Goal: Information Seeking & Learning: Learn about a topic

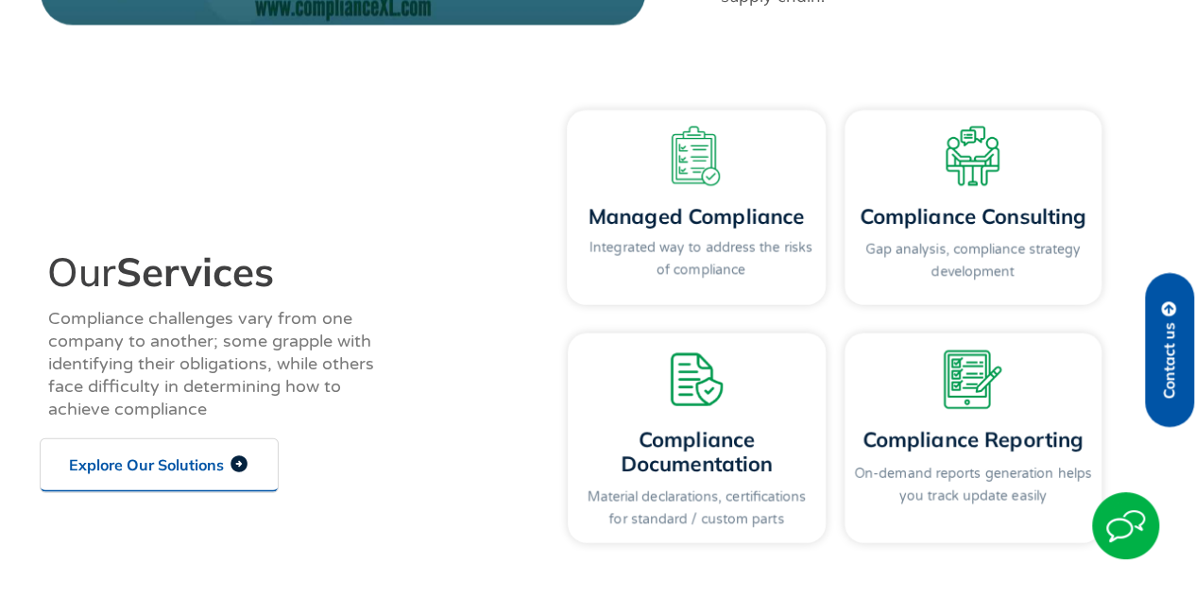
scroll to position [2079, 0]
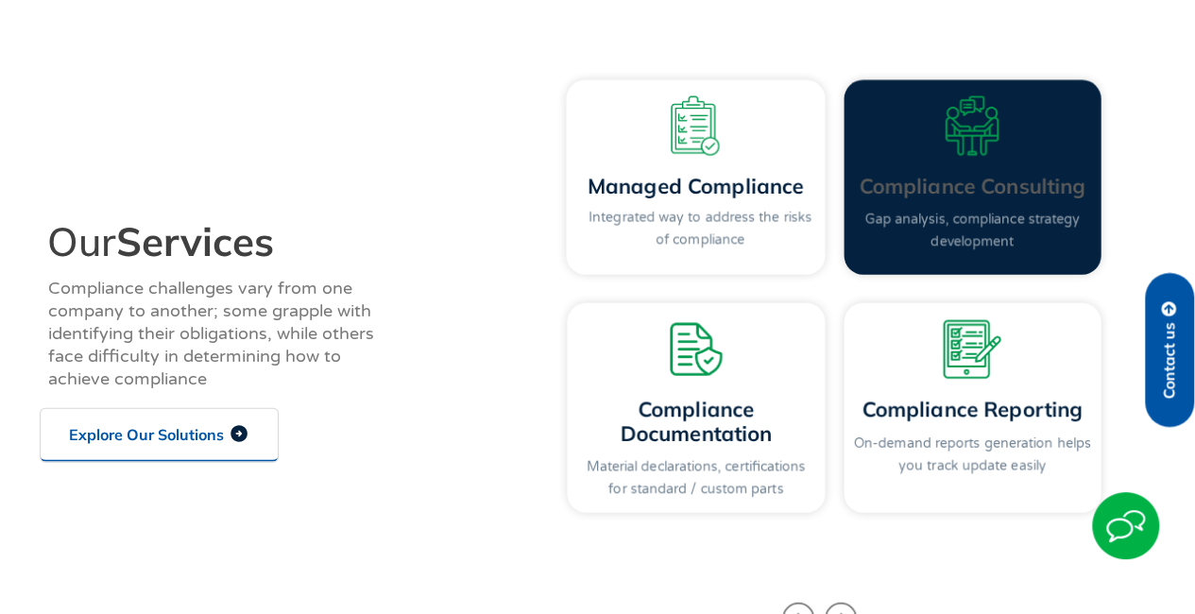
click at [937, 213] on link "Gap analysis, compliance strategy development" at bounding box center [972, 231] width 215 height 39
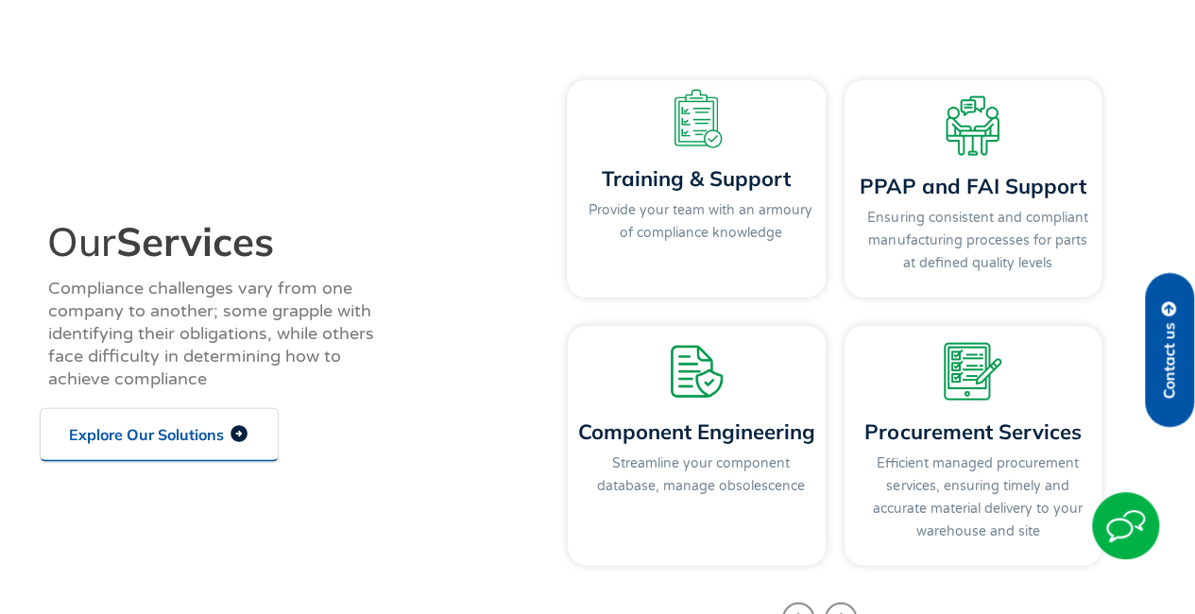
click at [234, 441] on icon at bounding box center [239, 433] width 21 height 21
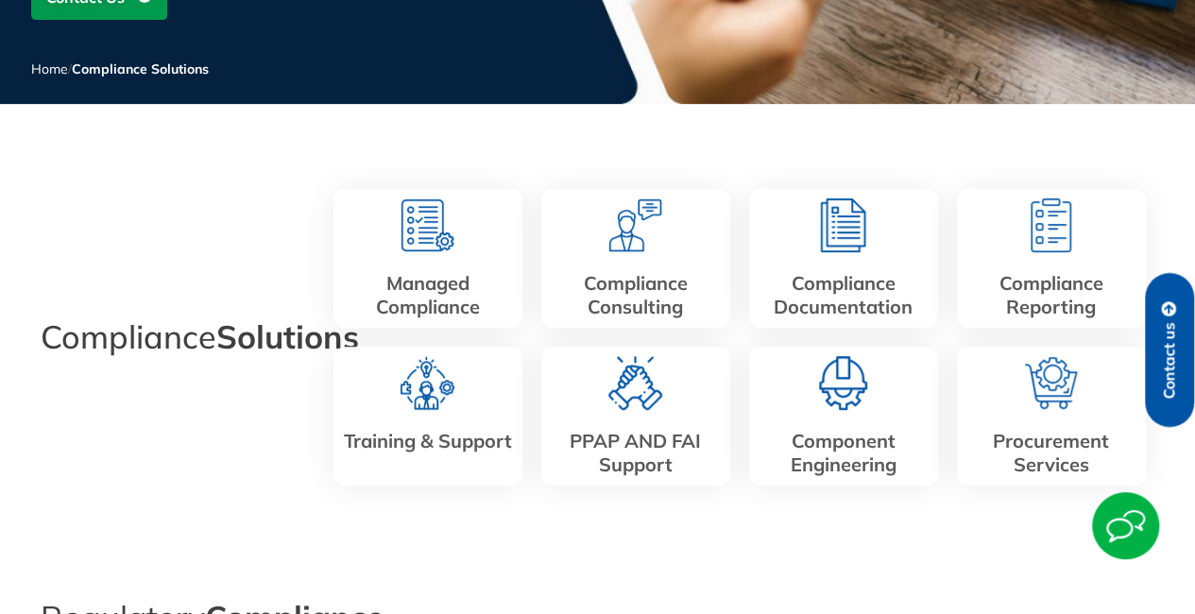
scroll to position [472, 0]
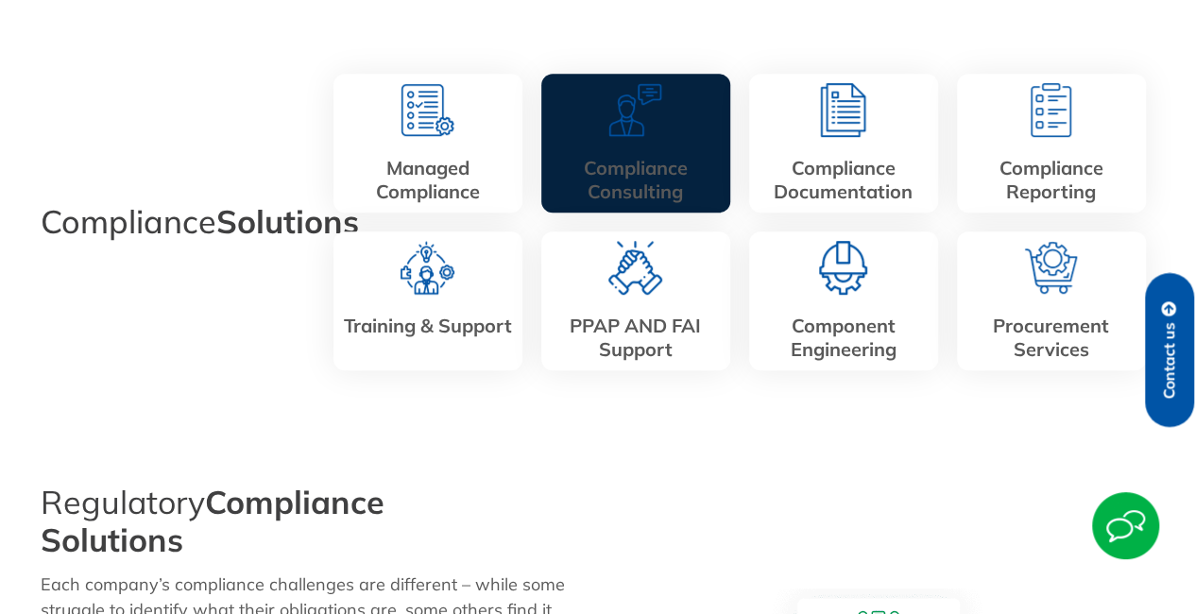
click at [616, 158] on link "Compliance Consulting" at bounding box center [636, 179] width 104 height 47
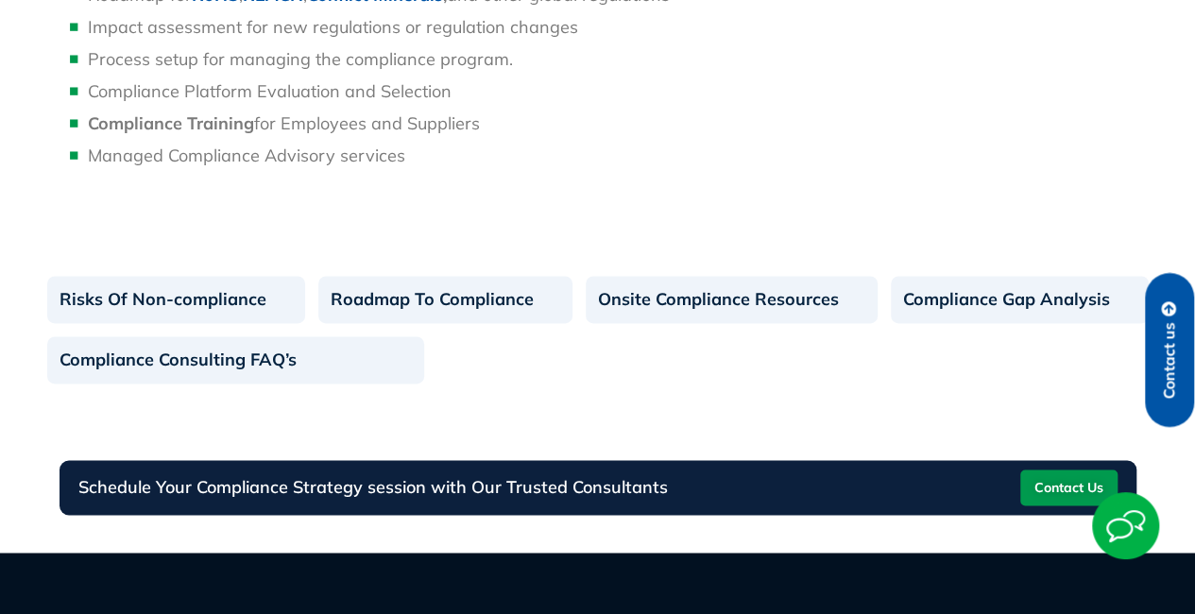
scroll to position [1323, 0]
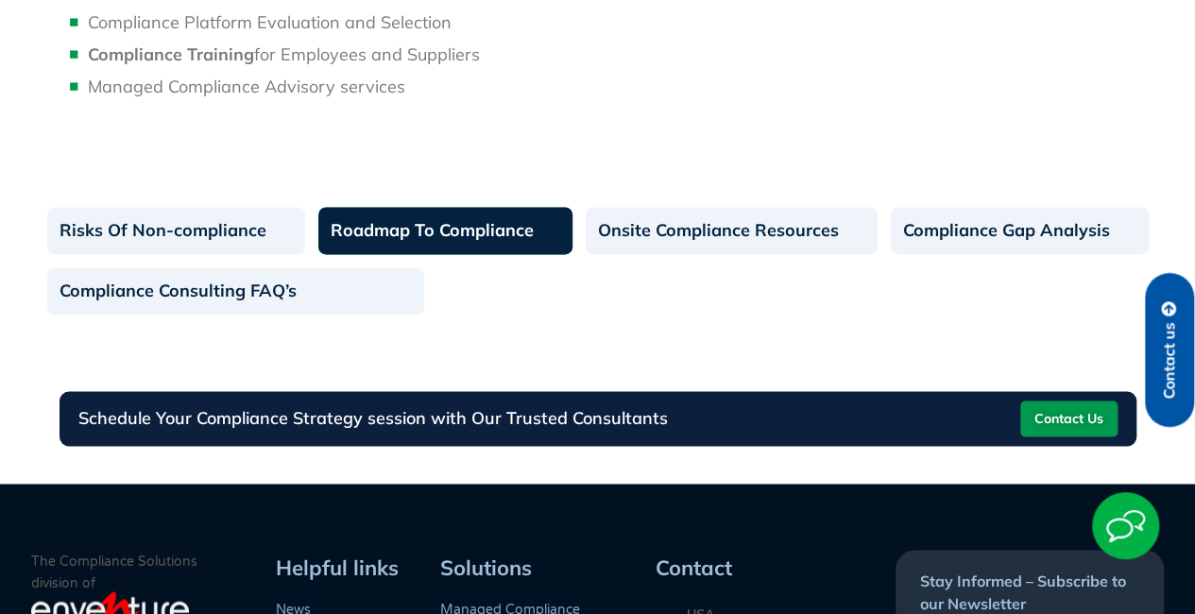
click at [459, 232] on link "Roadmap To Compliance" at bounding box center [445, 230] width 254 height 47
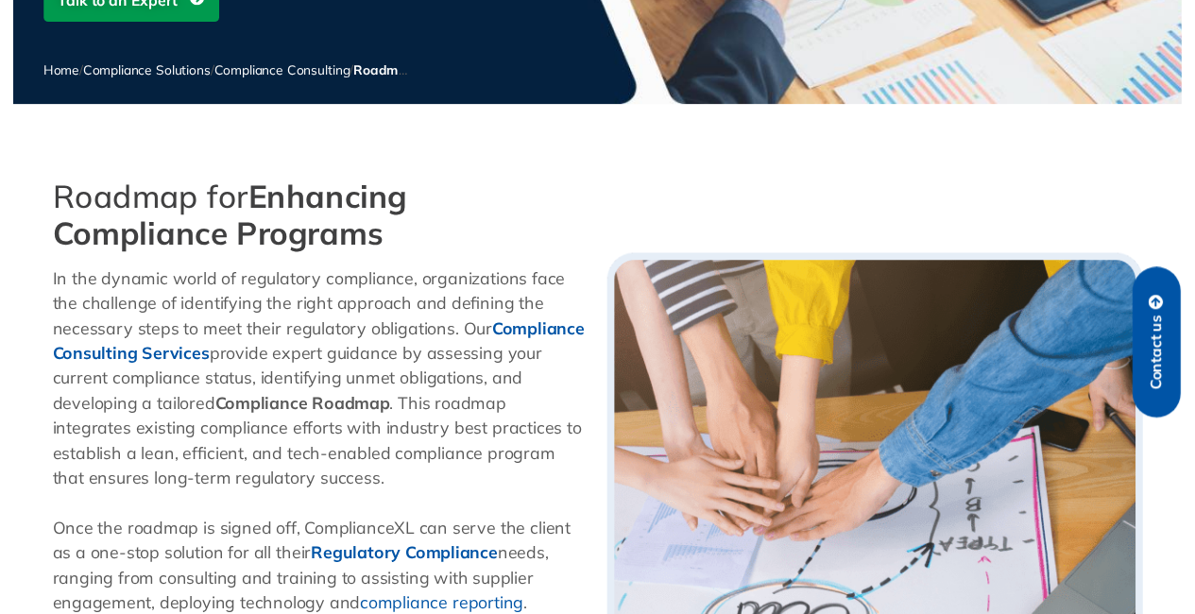
scroll to position [378, 0]
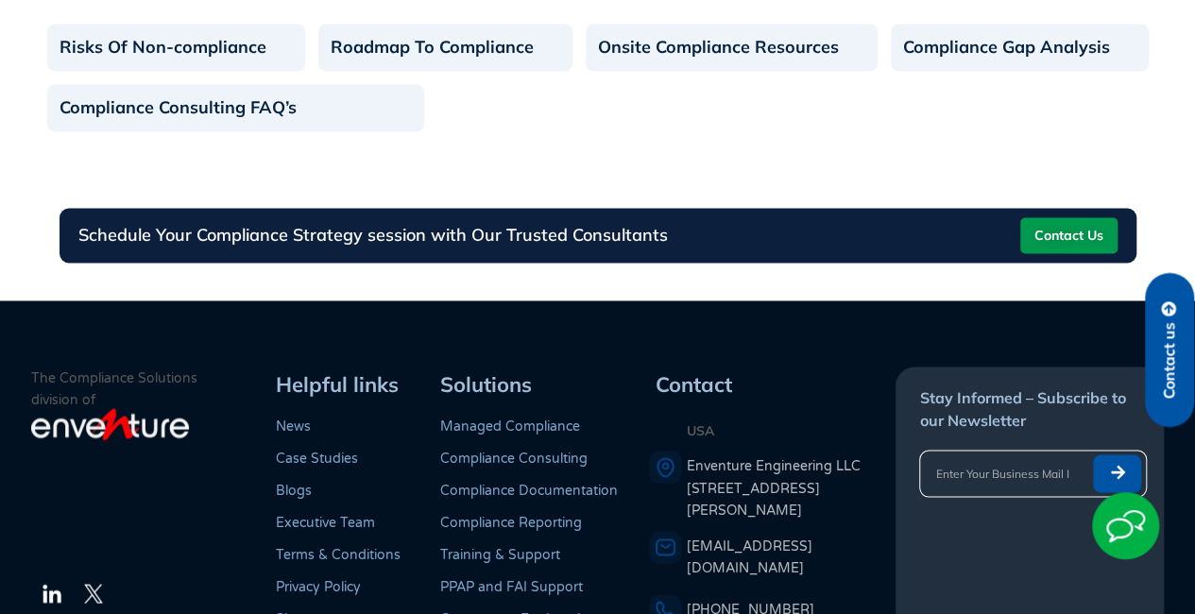
scroll to position [1512, 0]
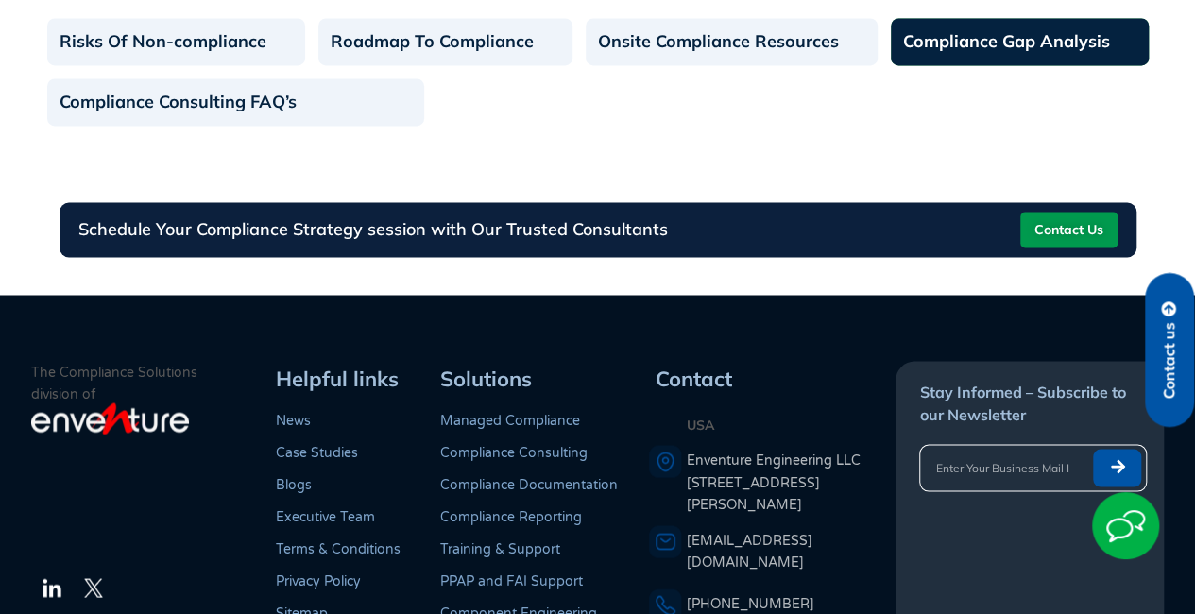
click at [1003, 52] on link "Compliance Gap Analysis" at bounding box center [1020, 41] width 258 height 47
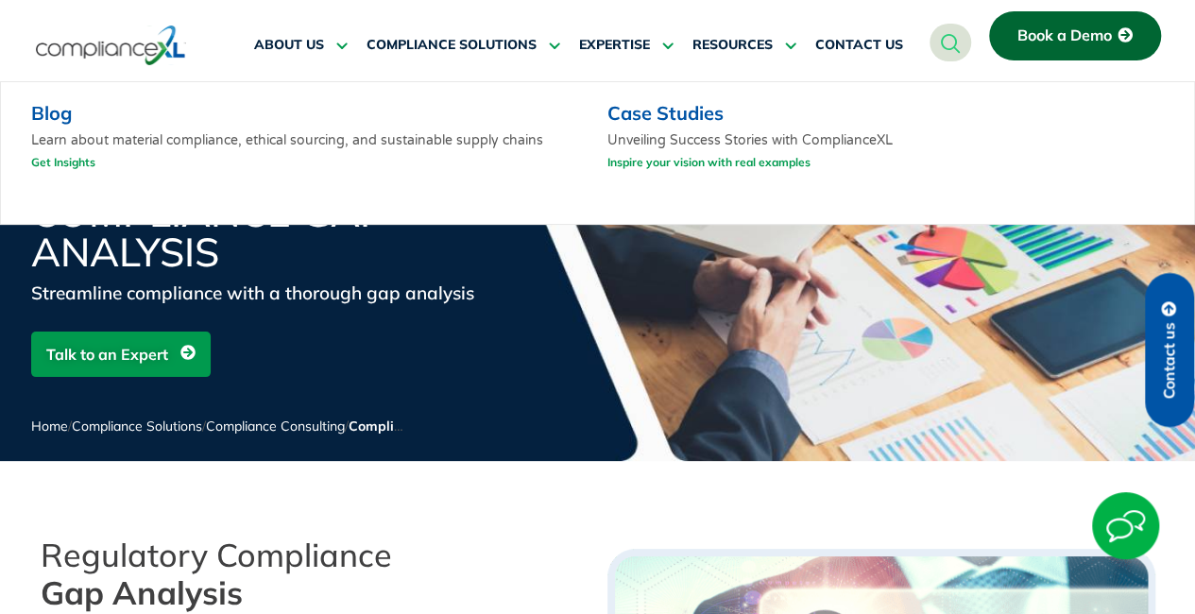
click at [690, 116] on link "Case Studies" at bounding box center [666, 113] width 116 height 24
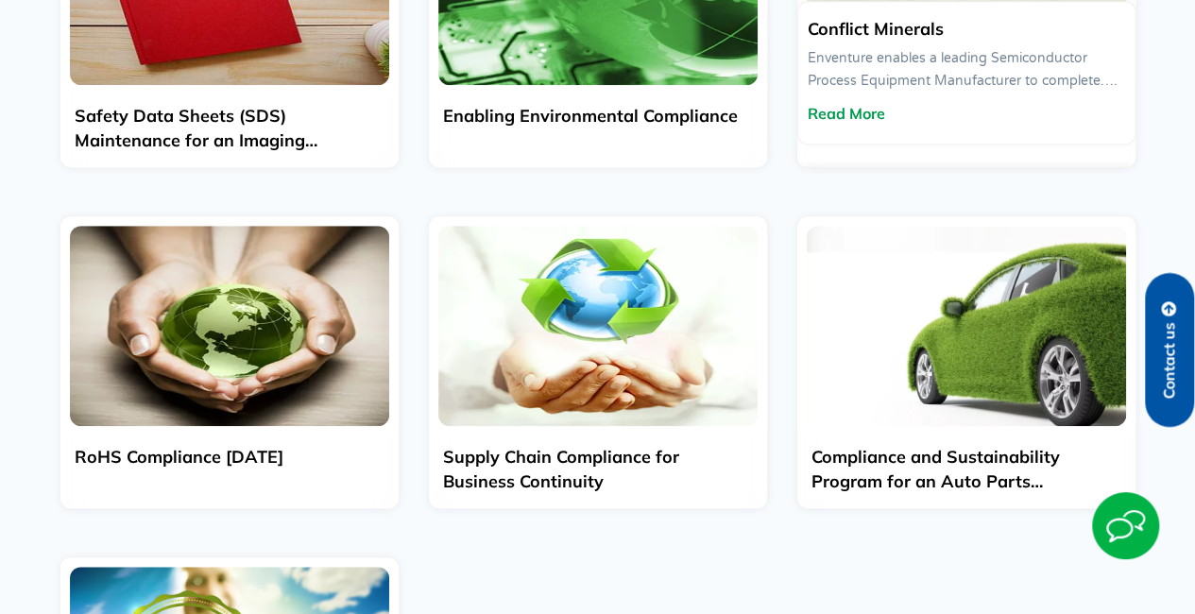
scroll to position [378, 0]
